Goal: Transaction & Acquisition: Purchase product/service

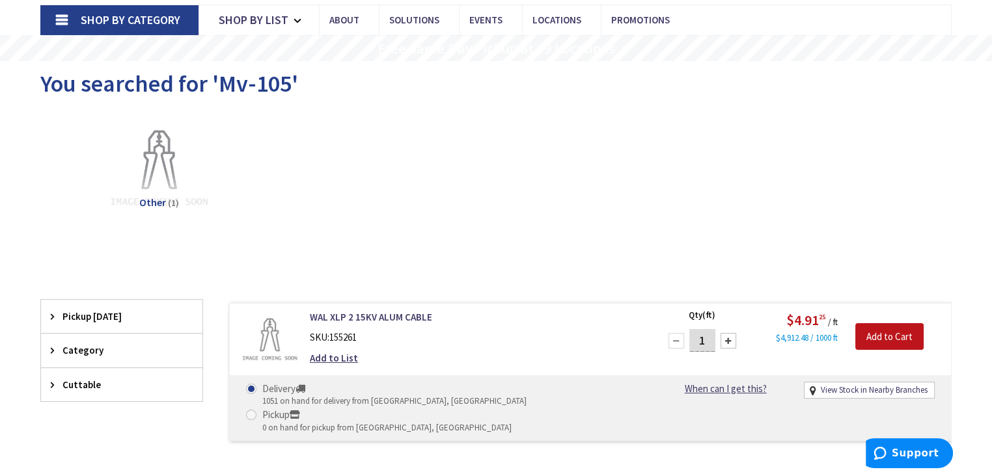
scroll to position [104, 0]
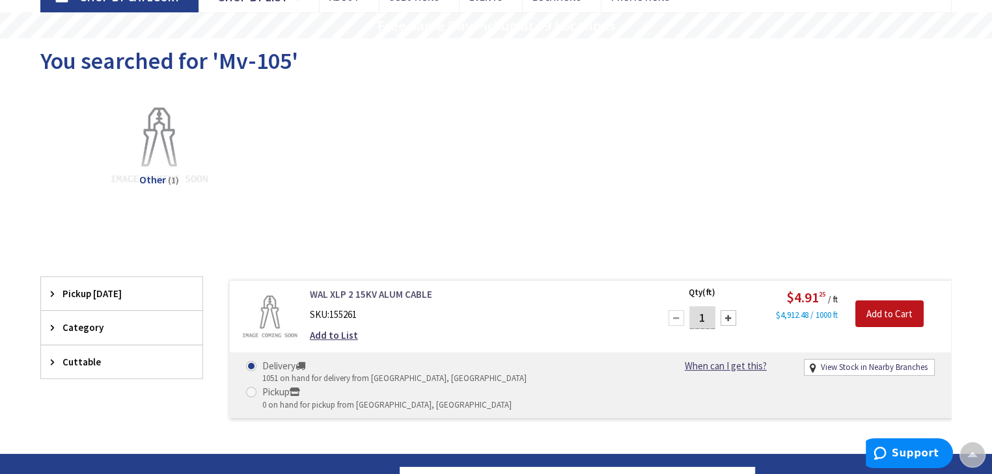
click at [390, 292] on link "WAL XLP 2 15KV ALUM CABLE" at bounding box center [475, 295] width 331 height 14
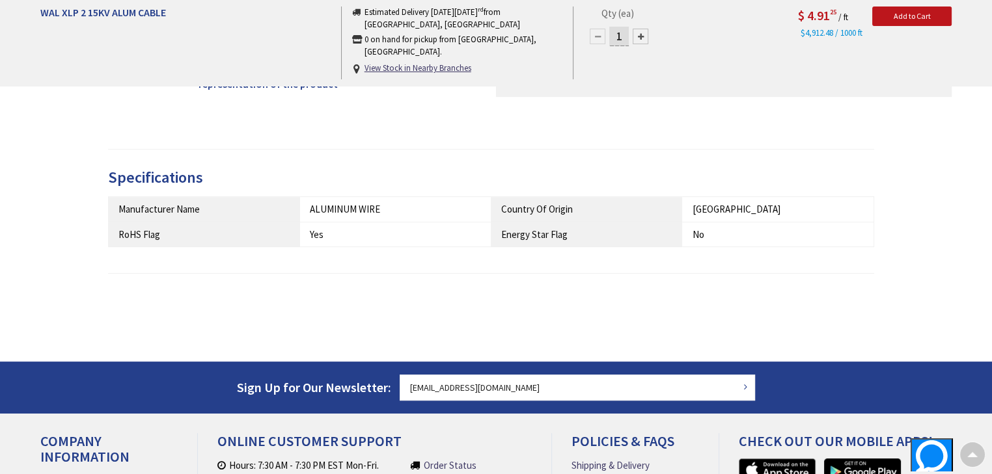
type input "[PERSON_NAME][GEOGRAPHIC_DATA], [GEOGRAPHIC_DATA]"
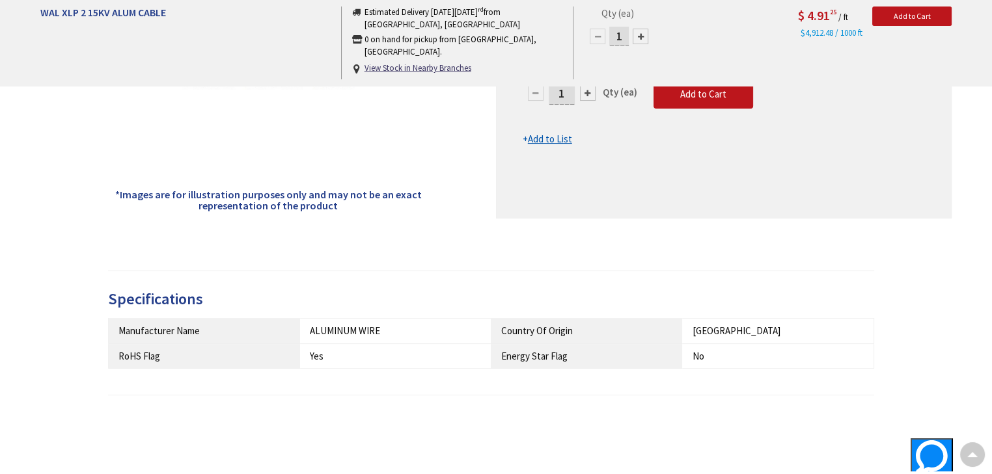
scroll to position [555, 0]
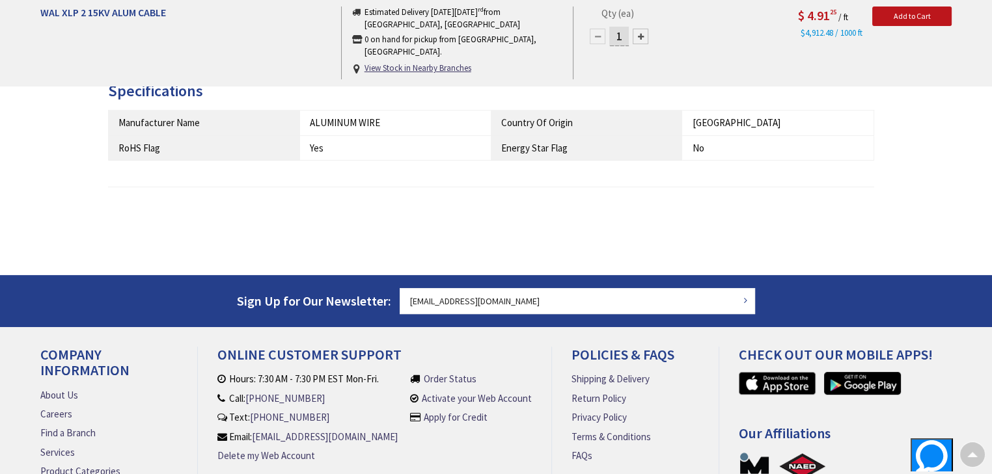
click at [589, 86] on h3 "Specifications" at bounding box center [491, 91] width 766 height 17
